Goal: Task Accomplishment & Management: Manage account settings

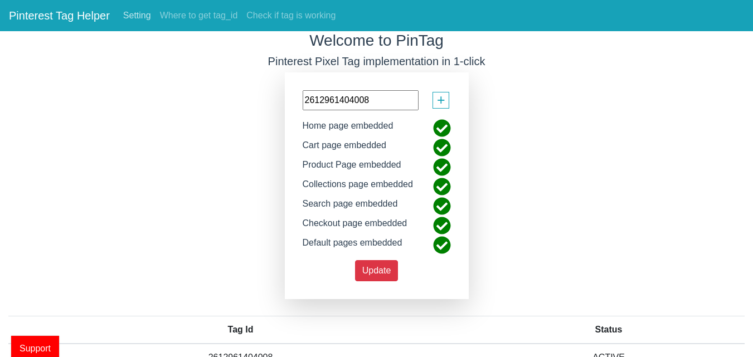
click at [141, 15] on link "Setting" at bounding box center [137, 15] width 37 height 22
click at [438, 107] on span "+" at bounding box center [441, 100] width 8 height 21
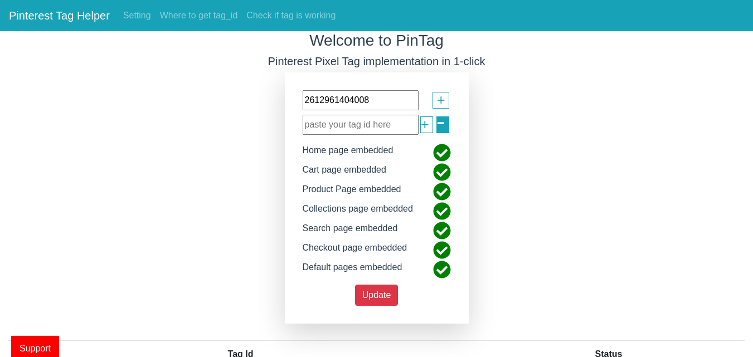
click at [439, 124] on span "-" at bounding box center [441, 122] width 9 height 40
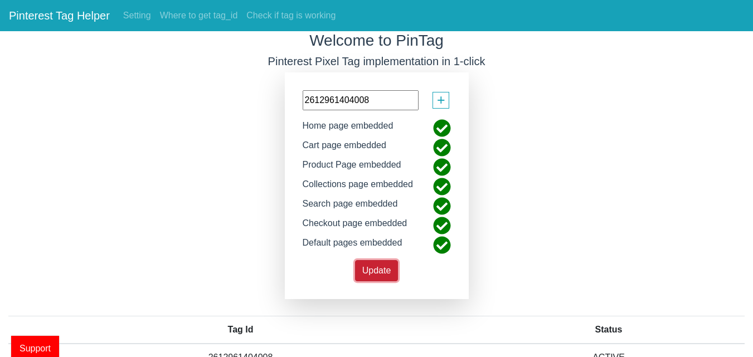
click at [387, 278] on button "Update" at bounding box center [376, 270] width 43 height 21
